Goal: Information Seeking & Learning: Understand process/instructions

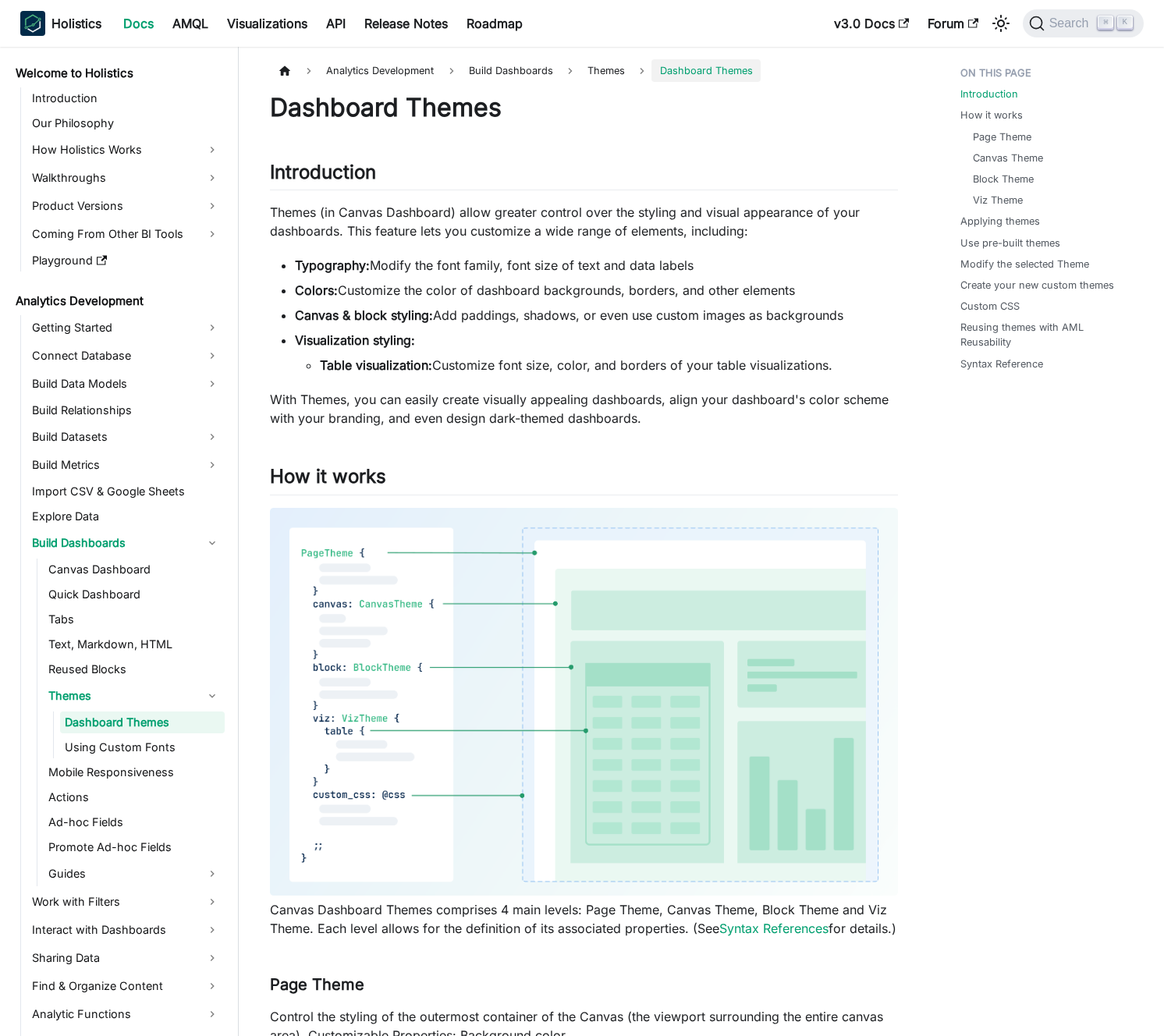
click at [512, 312] on li "Canvas & block styling: Add paddings, shadows, or even use custom images as bac…" at bounding box center [596, 315] width 603 height 19
click at [499, 312] on li "Canvas & block styling: Add paddings, shadows, or even use custom images as bac…" at bounding box center [596, 315] width 603 height 19
click at [494, 279] on ul "Typography: Modify the font family, font size of text and data labels Colors: C…" at bounding box center [584, 315] width 628 height 118
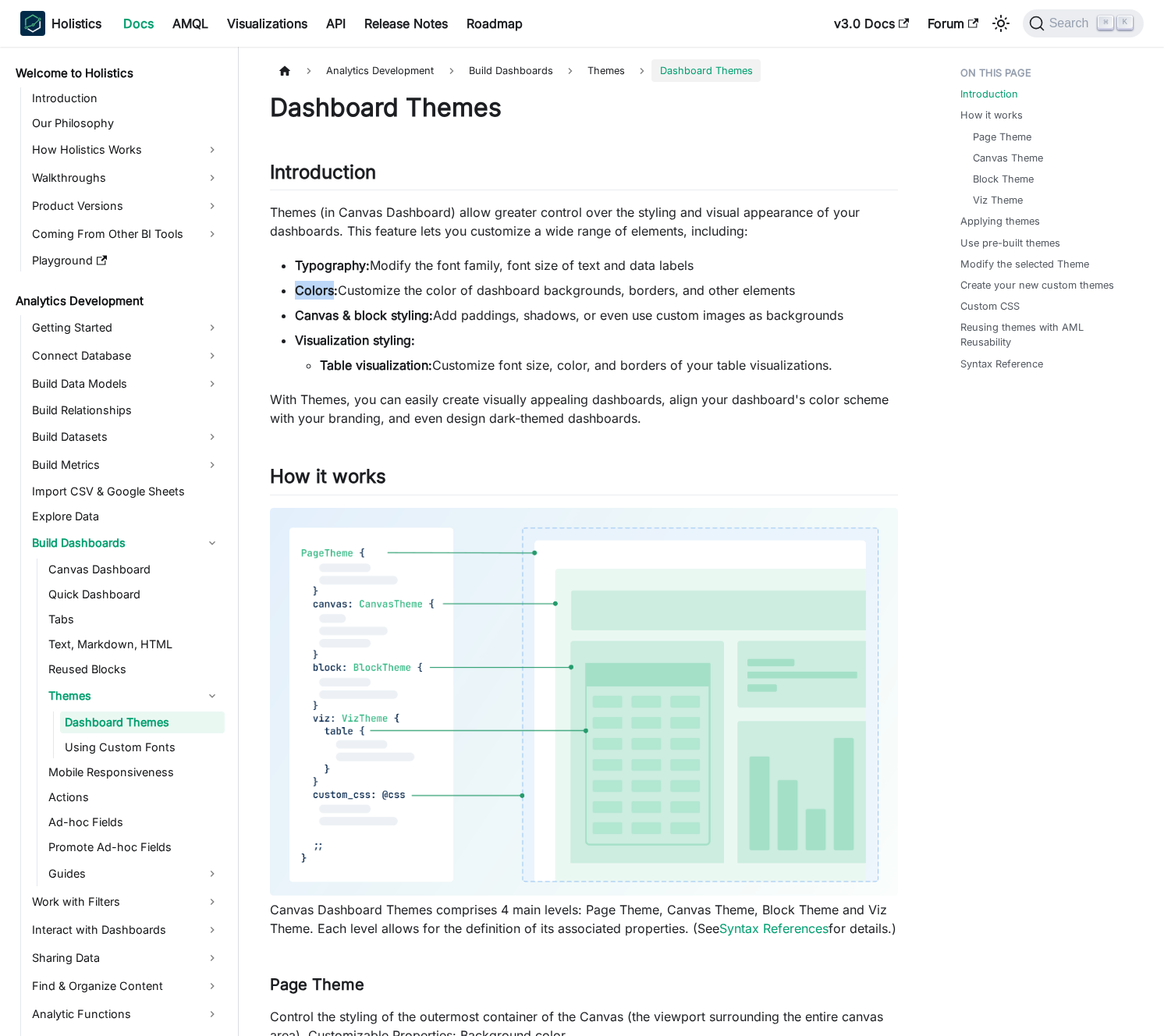
click at [494, 279] on ul "Typography: Modify the font family, font size of text and data labels Colors: C…" at bounding box center [584, 315] width 628 height 118
click at [494, 275] on ul "Typography: Modify the font family, font size of text and data labels Colors: C…" at bounding box center [584, 315] width 628 height 118
click at [497, 268] on li "Typography: Modify the font family, font size of text and data labels" at bounding box center [596, 265] width 603 height 19
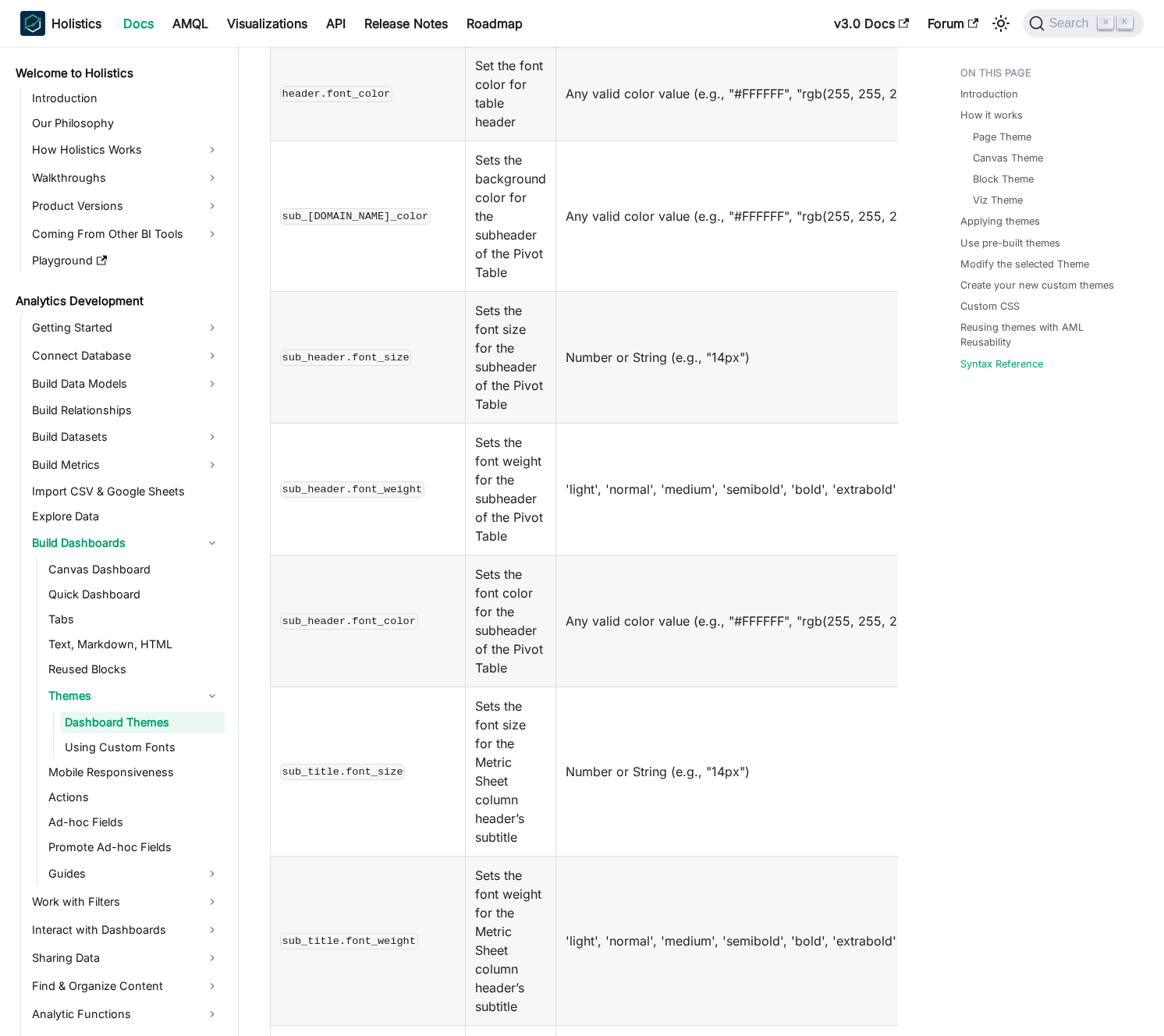
scroll to position [13214, 0]
